Goal: Navigation & Orientation: Go to known website

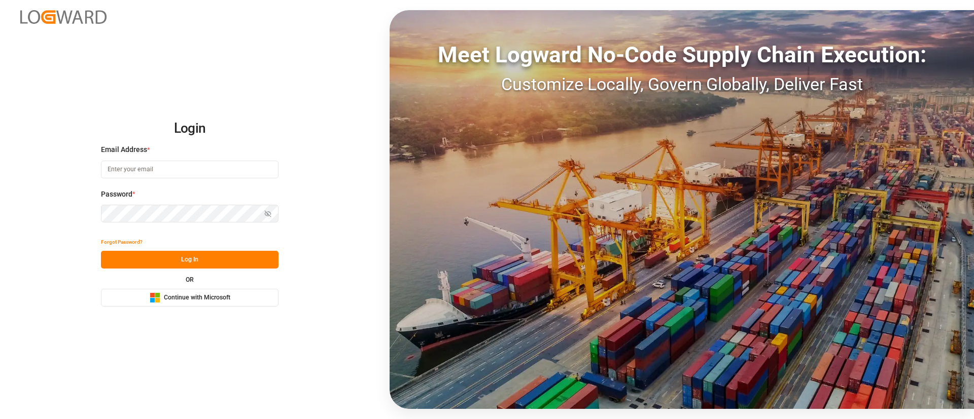
click at [161, 298] on div "Microsoft Logo Continue with Microsoft" at bounding box center [190, 298] width 81 height 11
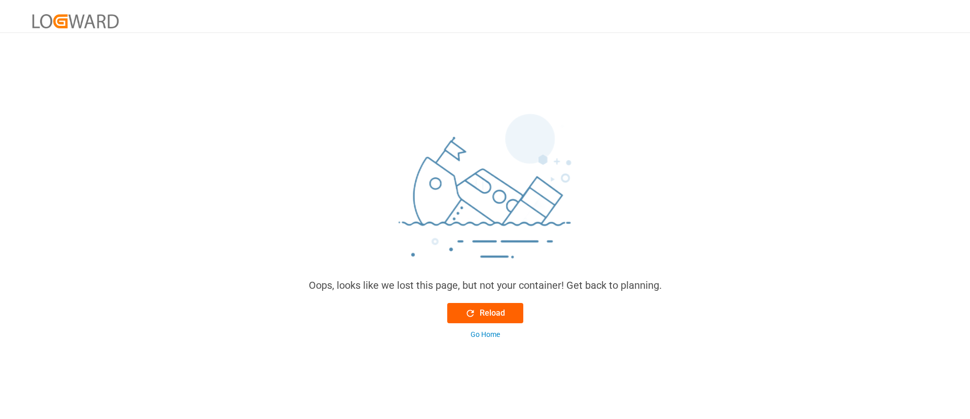
click at [501, 279] on button "Reload" at bounding box center [485, 313] width 76 height 20
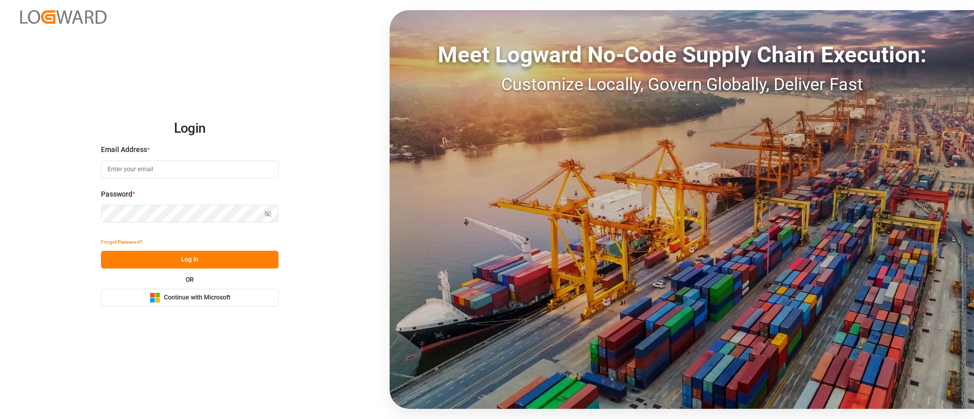
click at [202, 300] on span "Continue with Microsoft" at bounding box center [197, 298] width 66 height 9
